Goal: Task Accomplishment & Management: Use online tool/utility

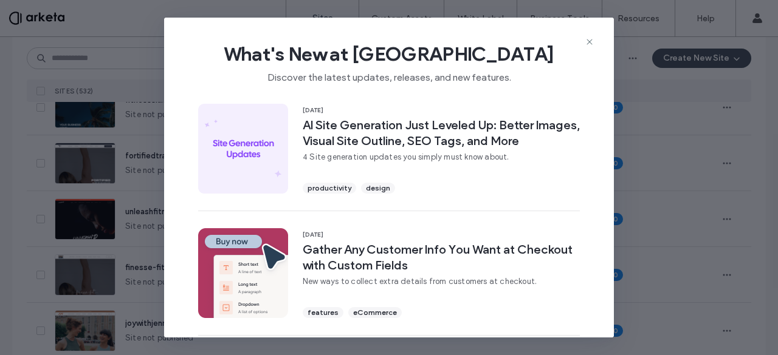
scroll to position [330, 0]
click at [587, 38] on icon at bounding box center [589, 42] width 10 height 10
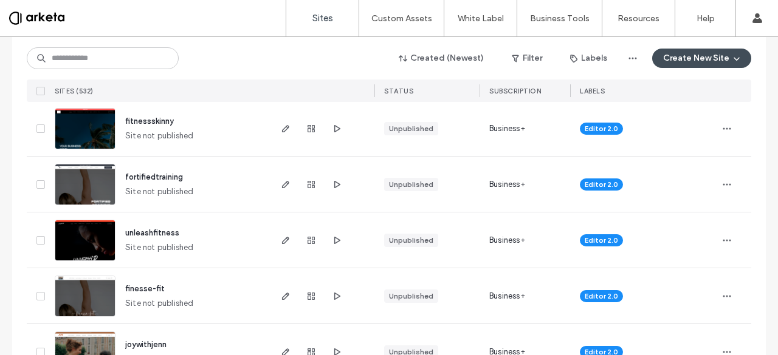
scroll to position [307, 0]
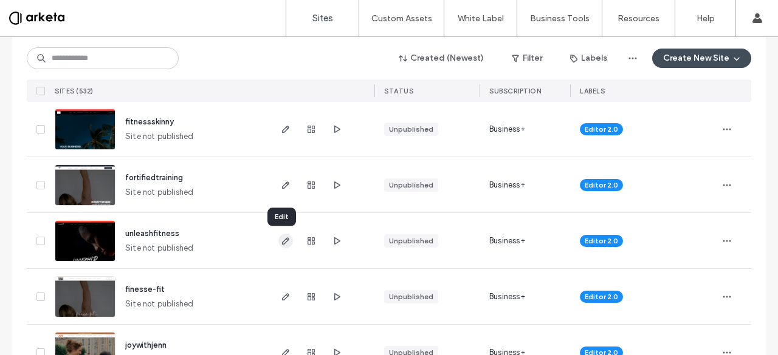
click at [288, 238] on span "button" at bounding box center [285, 241] width 15 height 15
